Goal: Task Accomplishment & Management: Manage account settings

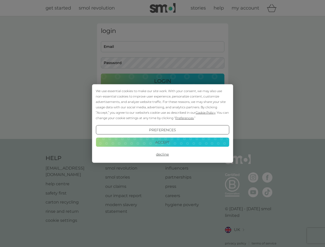
click at [206, 112] on span "Cookie Policy" at bounding box center [205, 113] width 20 height 4
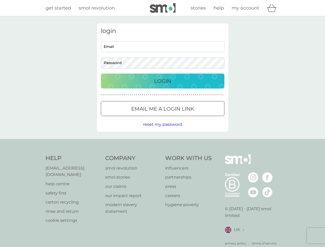
click at [184, 118] on div "login Email Password Login ● ● ● ● ● ● ● ● ● ● ● ● ● ● ● ● ● ● ● ● ● ● ● ● ● ● …" at bounding box center [162, 77] width 131 height 108
click at [162, 130] on div "login Email Password Login ● ● ● ● ● ● ● ● ● ● ● ● ● ● ● ● ● ● ● ● ● ● ● ● ● ● …" at bounding box center [162, 77] width 131 height 108
click at [162, 154] on div "Help [EMAIL_ADDRESS][DOMAIN_NAME] help centre safety first carton recycling rin…" at bounding box center [163, 199] width 234 height 91
click at [162, 142] on div "Help [EMAIL_ADDRESS][DOMAIN_NAME] help centre safety first carton recycling rin…" at bounding box center [162, 200] width 325 height 122
